Goal: Task Accomplishment & Management: Complete application form

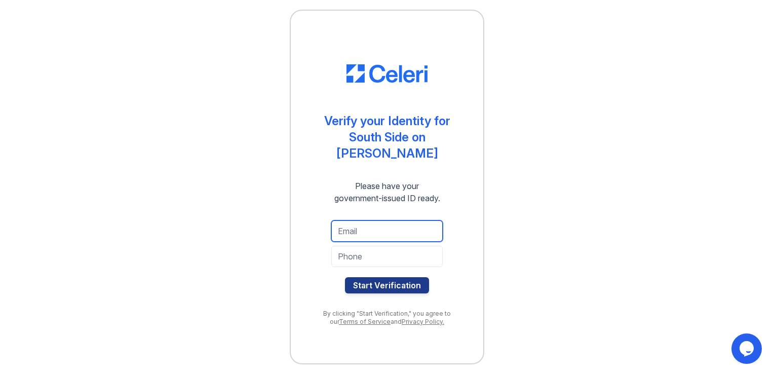
click at [379, 227] on input "email" at bounding box center [386, 230] width 111 height 21
type input "Jim.hazelton@yahoo.com"
type input "+19723104332"
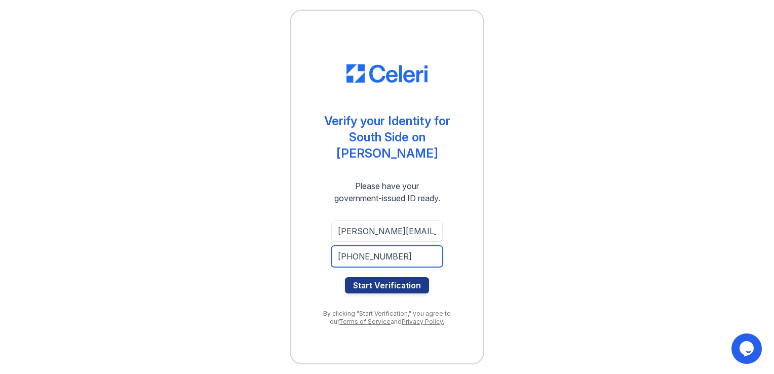
drag, startPoint x: 396, startPoint y: 245, endPoint x: 335, endPoint y: 247, distance: 61.8
click at [335, 247] on input "+19723104332" at bounding box center [386, 256] width 111 height 21
drag, startPoint x: 365, startPoint y: 250, endPoint x: 349, endPoint y: 248, distance: 15.8
click at [349, 248] on input "tel" at bounding box center [386, 256] width 111 height 21
type input "9723104332"
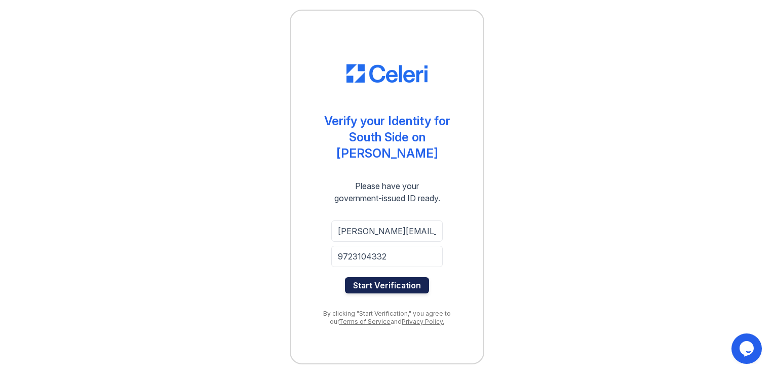
click at [395, 278] on button "Start Verification" at bounding box center [387, 285] width 84 height 16
